Goal: Book appointment/travel/reservation

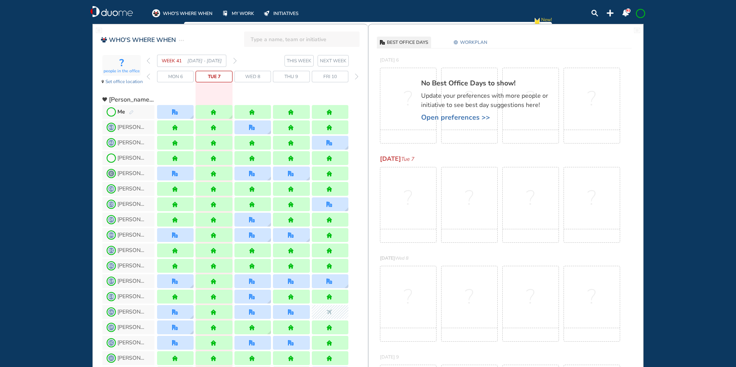
click at [234, 61] on img "forward week" at bounding box center [234, 61] width 3 height 6
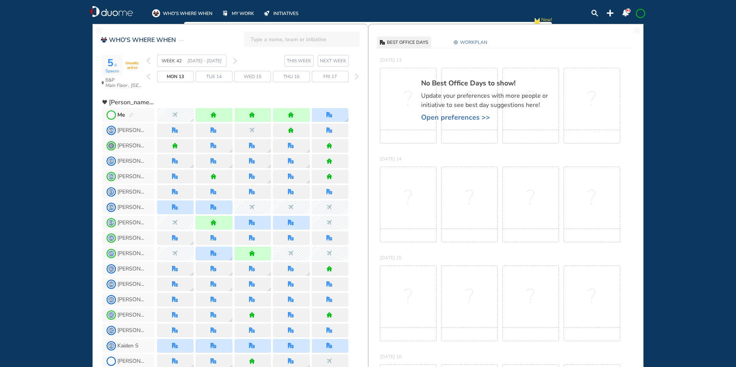
click at [131, 114] on img "pen-edit" at bounding box center [131, 115] width 5 height 5
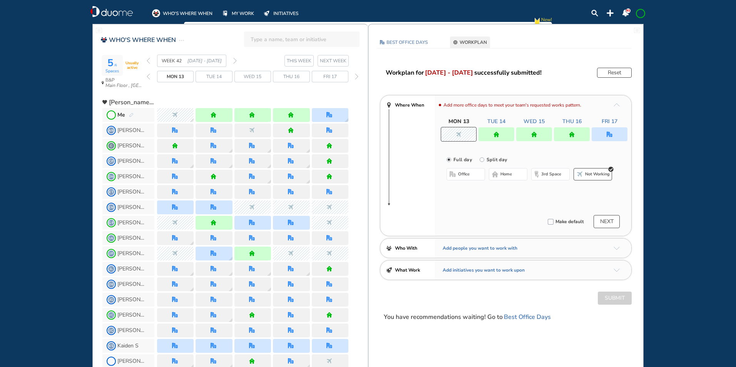
click at [618, 130] on div at bounding box center [610, 134] width 36 height 14
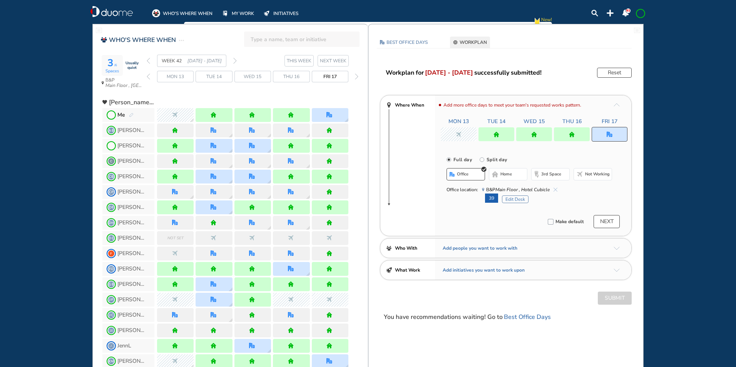
click at [518, 199] on button "Edit Desk" at bounding box center [515, 200] width 27 height 8
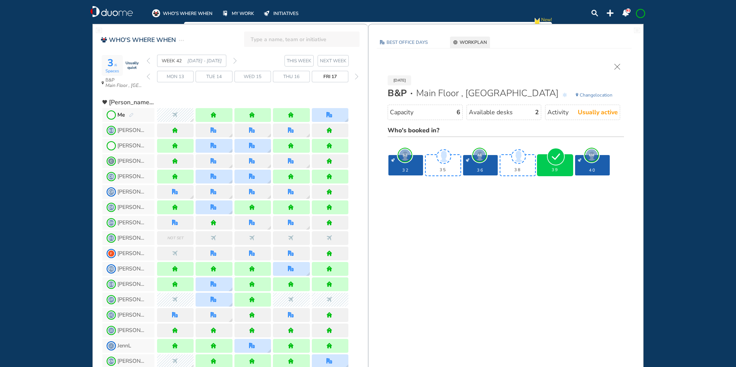
click at [618, 64] on img "cross-thin" at bounding box center [617, 67] width 6 height 6
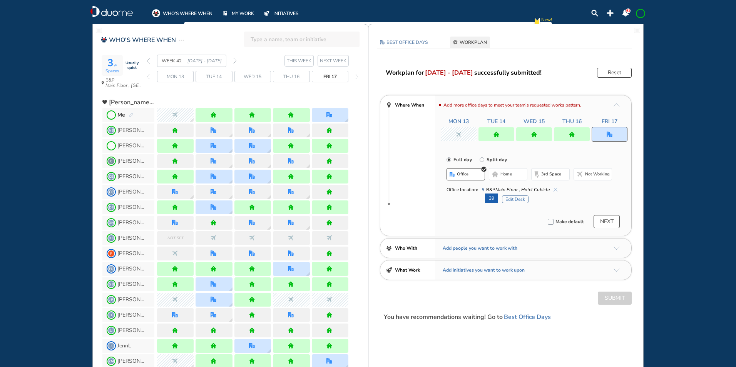
click at [233, 61] on div "WEEK 42 [DATE] - [DATE]" at bounding box center [192, 61] width 90 height 12
click at [235, 60] on img "forward week" at bounding box center [234, 61] width 3 height 6
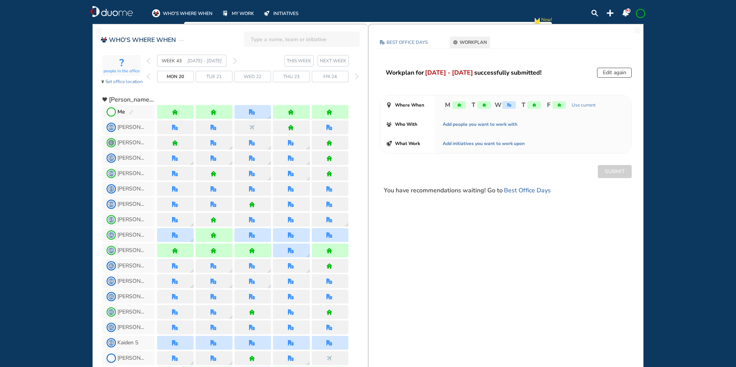
click at [234, 60] on img "forward week" at bounding box center [234, 61] width 3 height 6
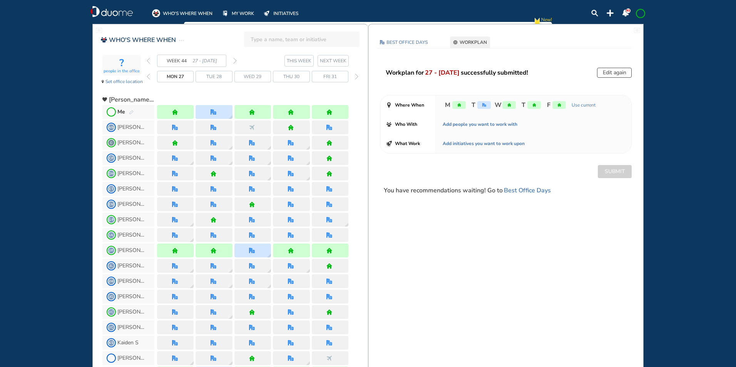
click at [235, 59] on img "forward week" at bounding box center [234, 61] width 3 height 6
click at [235, 60] on img "forward week" at bounding box center [234, 61] width 3 height 6
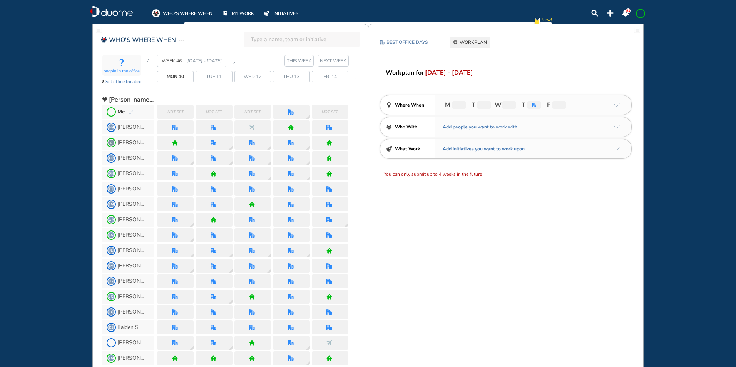
click at [132, 112] on img "pen-edit" at bounding box center [131, 112] width 5 height 5
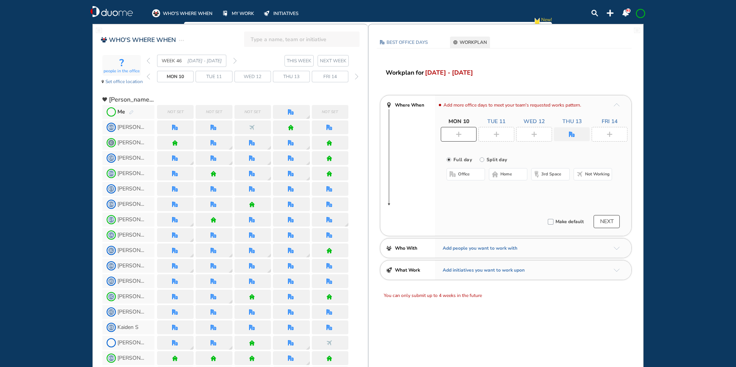
click at [463, 133] on div at bounding box center [459, 134] width 36 height 15
click at [502, 177] on span "home" at bounding box center [506, 174] width 12 height 6
drag, startPoint x: 499, startPoint y: 135, endPoint x: 495, endPoint y: 139, distance: 6.5
click at [500, 134] on div at bounding box center [496, 134] width 36 height 15
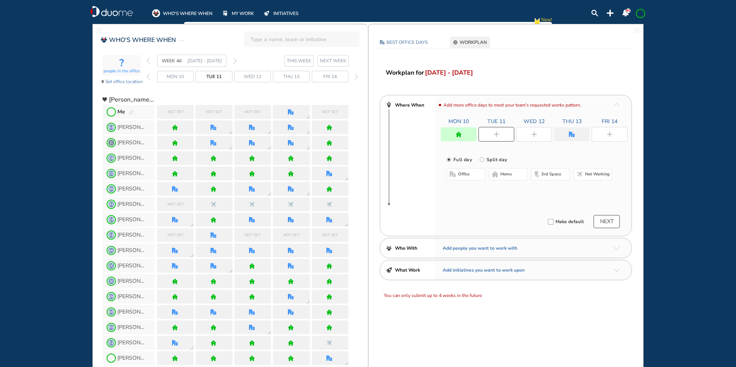
click at [465, 174] on span "office" at bounding box center [464, 174] width 12 height 6
click at [543, 191] on img "cross-thin-blue" at bounding box center [544, 190] width 4 height 4
click at [464, 189] on button "Select location" at bounding box center [466, 190] width 31 height 8
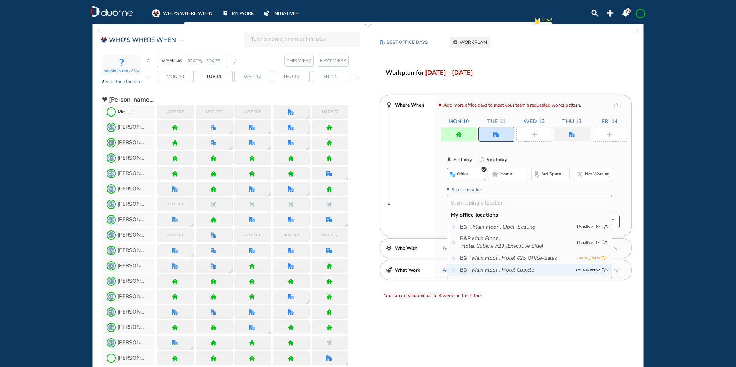
click at [490, 268] on icon "Main Floor ," at bounding box center [486, 270] width 28 height 8
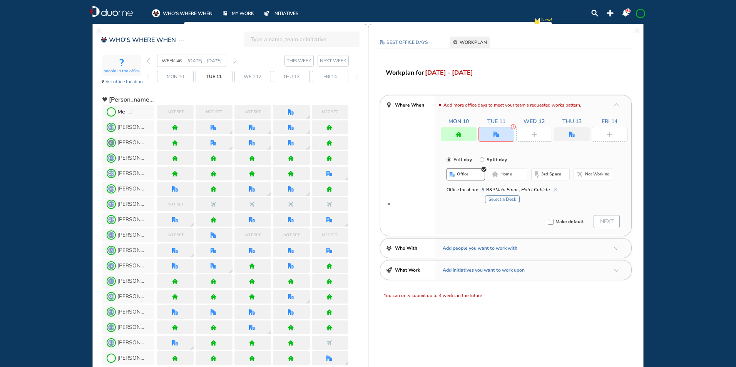
click at [508, 198] on button "Select a Desk" at bounding box center [502, 200] width 35 height 8
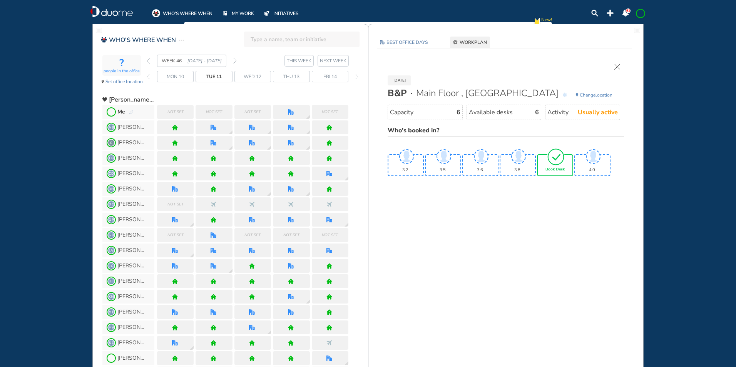
click at [548, 166] on div "Book Desk" at bounding box center [555, 165] width 35 height 20
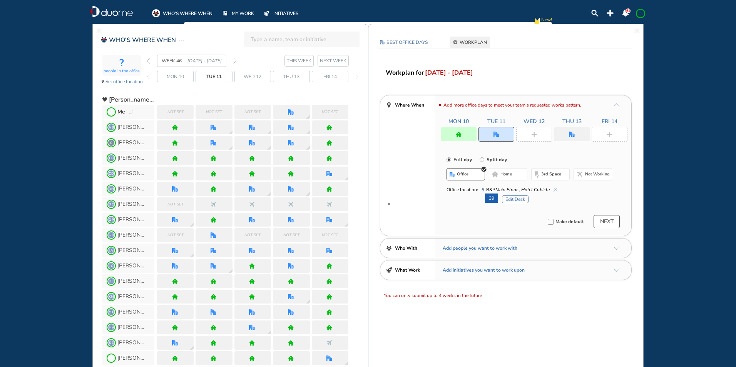
click at [532, 135] on img "plus-rounded-bdbdbd" at bounding box center [534, 135] width 6 height 6
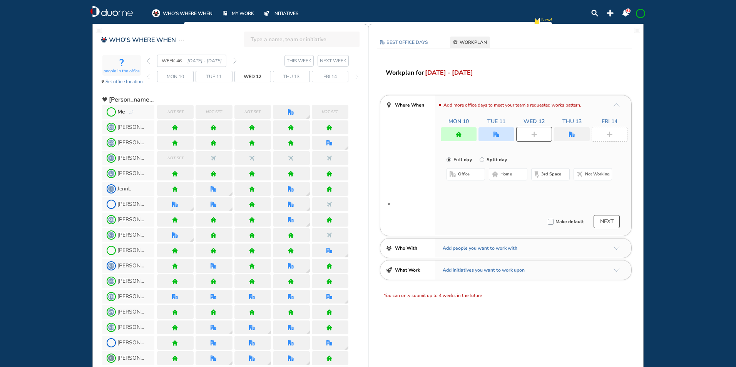
click at [505, 176] on span "home" at bounding box center [506, 174] width 12 height 6
click at [584, 134] on div at bounding box center [572, 134] width 36 height 14
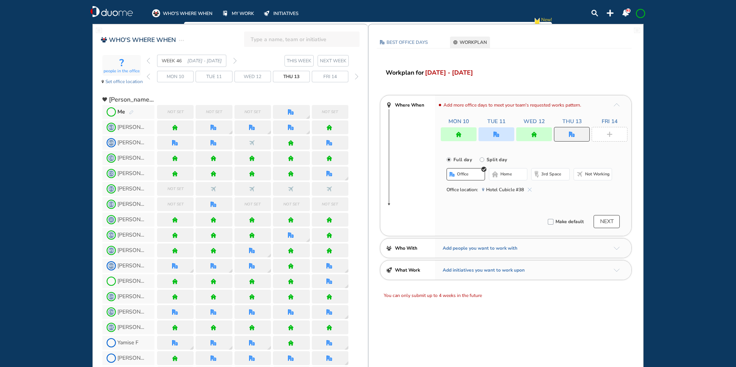
click at [528, 188] on img "cross-thin-blue" at bounding box center [530, 190] width 4 height 4
click at [509, 179] on button "home" at bounding box center [508, 174] width 38 height 12
click at [610, 130] on div at bounding box center [610, 134] width 36 height 15
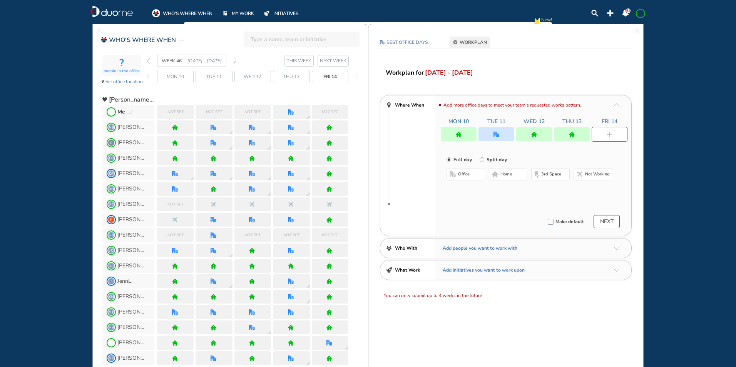
click at [506, 174] on span "home" at bounding box center [506, 174] width 12 height 6
click at [147, 61] on img "back week" at bounding box center [148, 61] width 3 height 6
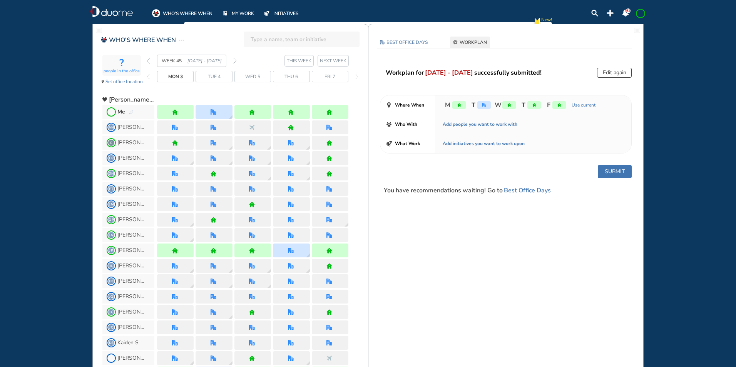
click at [147, 60] on img "back week" at bounding box center [148, 61] width 3 height 6
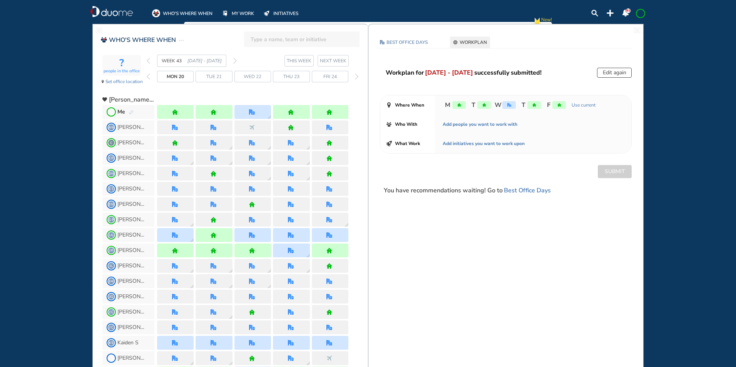
click at [147, 60] on img "back week" at bounding box center [148, 61] width 3 height 6
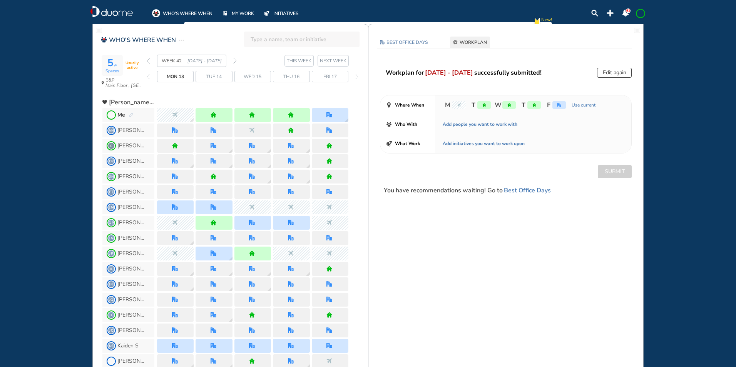
click at [147, 60] on img "back week" at bounding box center [148, 61] width 3 height 6
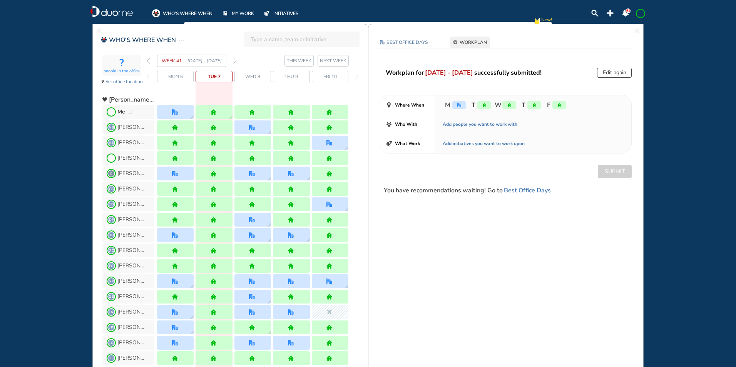
click at [236, 62] on img "forward week" at bounding box center [234, 61] width 3 height 6
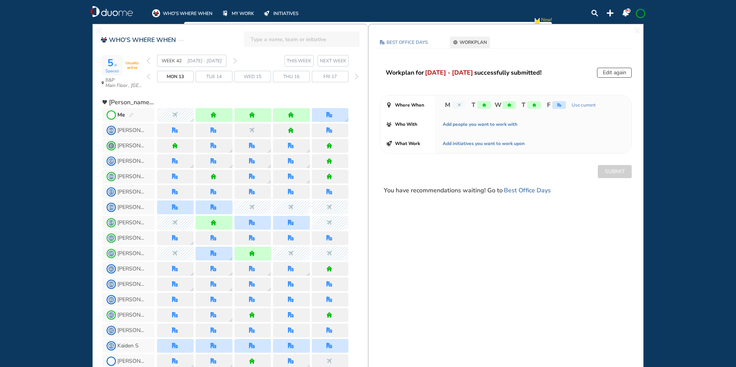
click at [234, 60] on img "forward week" at bounding box center [234, 61] width 3 height 6
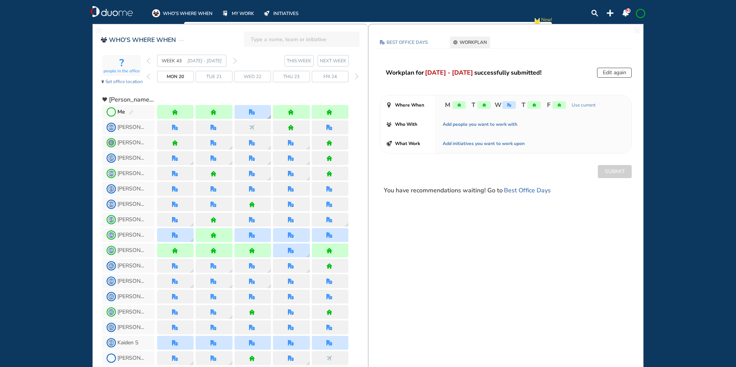
click at [250, 105] on div at bounding box center [252, 112] width 37 height 14
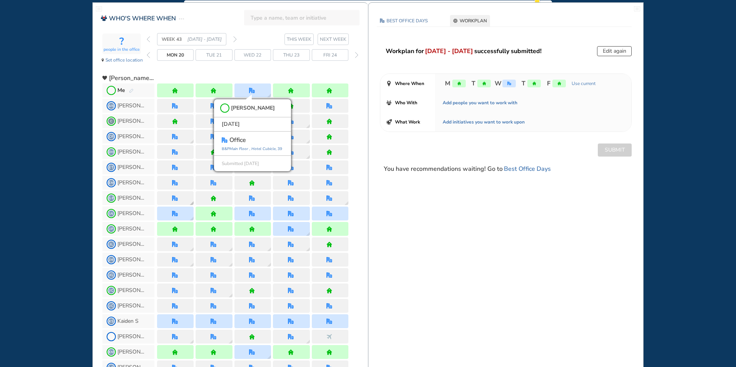
scroll to position [38, 0]
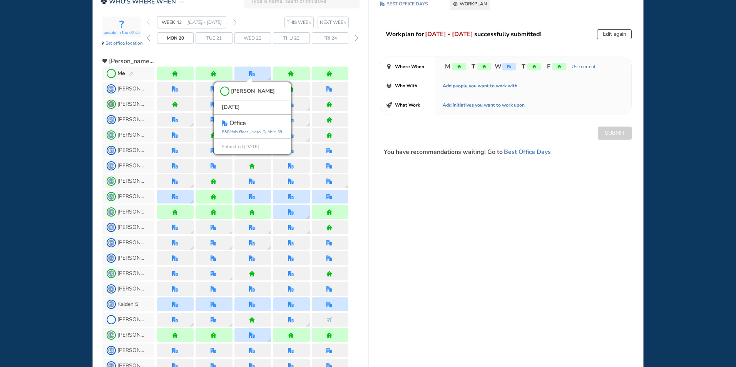
click at [130, 73] on img "pen-edit" at bounding box center [131, 74] width 5 height 5
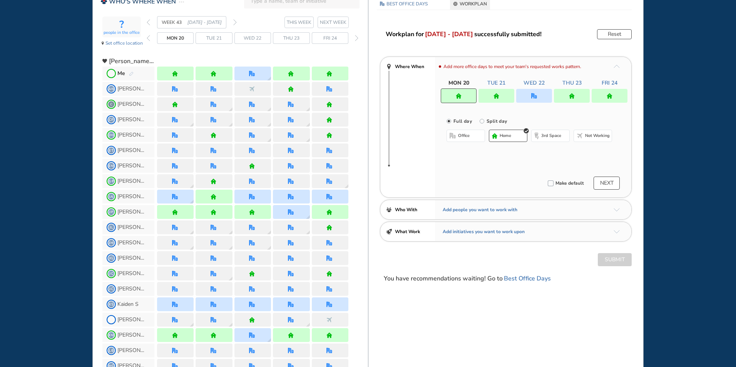
click at [538, 95] on div at bounding box center [534, 96] width 36 height 14
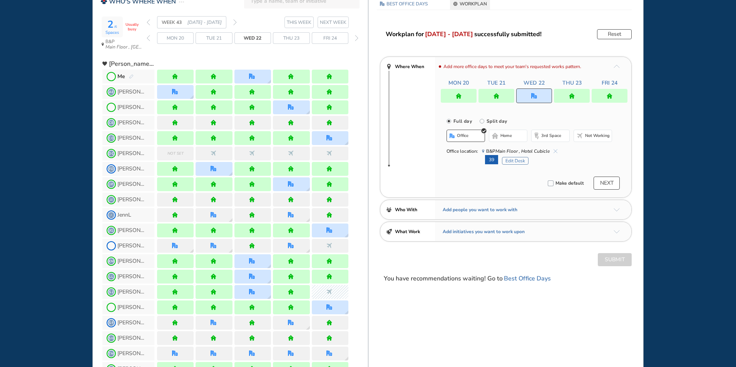
click at [513, 161] on button "Edit Desk" at bounding box center [515, 161] width 27 height 8
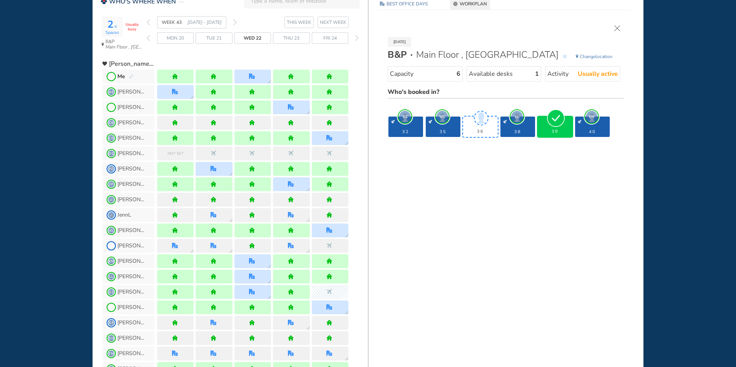
click at [616, 29] on img "cross-thin" at bounding box center [617, 28] width 6 height 6
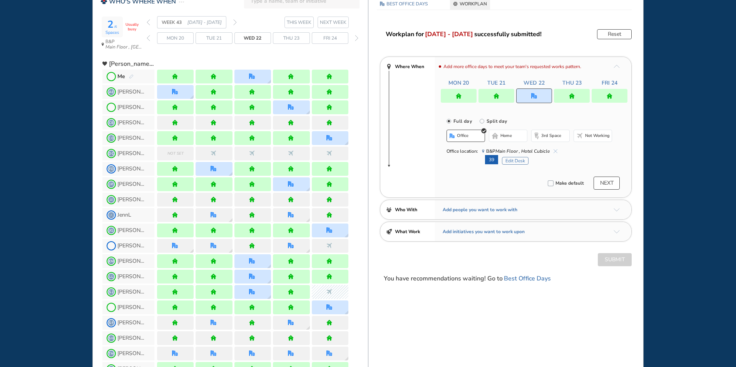
click at [236, 22] on img "forward week" at bounding box center [234, 22] width 3 height 6
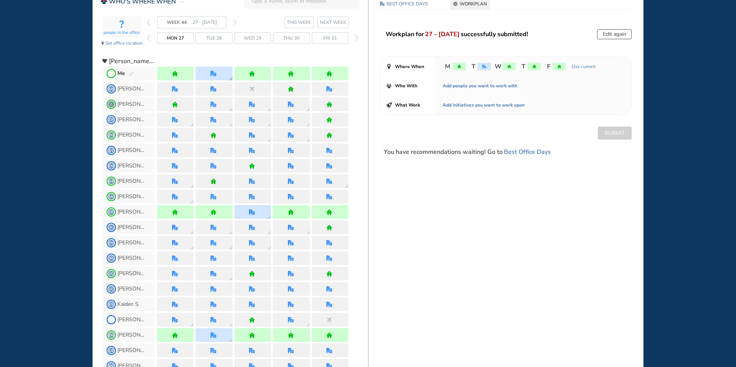
click at [212, 67] on div at bounding box center [214, 74] width 37 height 14
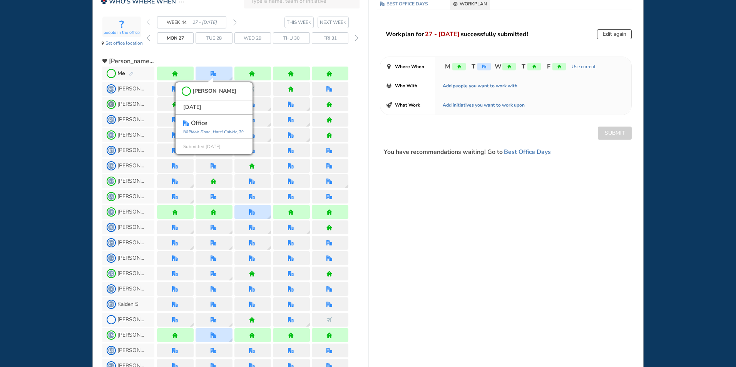
click at [131, 73] on img "pen-edit" at bounding box center [131, 74] width 5 height 5
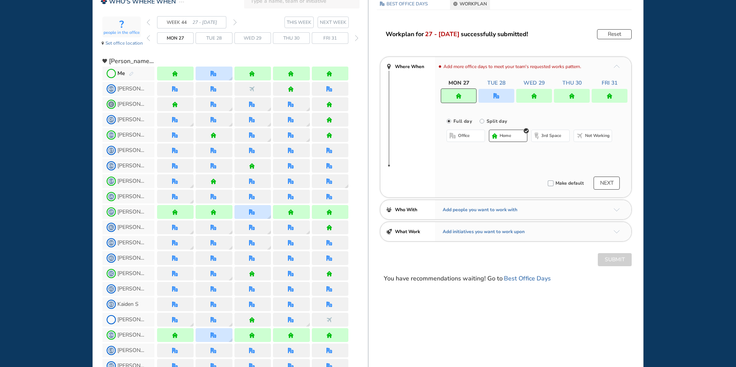
click at [503, 100] on div at bounding box center [496, 96] width 36 height 14
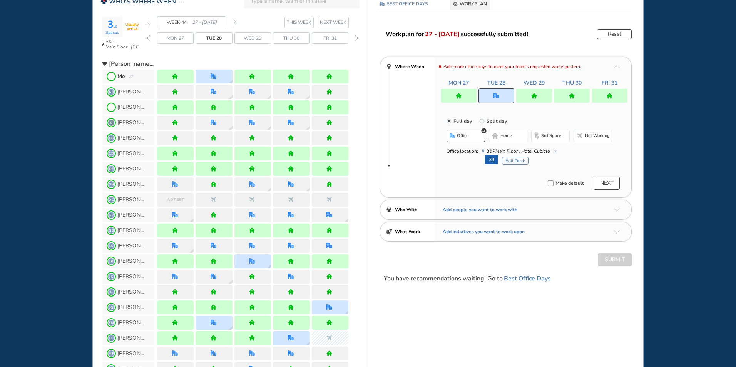
click at [511, 159] on button "Edit Desk" at bounding box center [515, 161] width 27 height 8
